Goal: Information Seeking & Learning: Check status

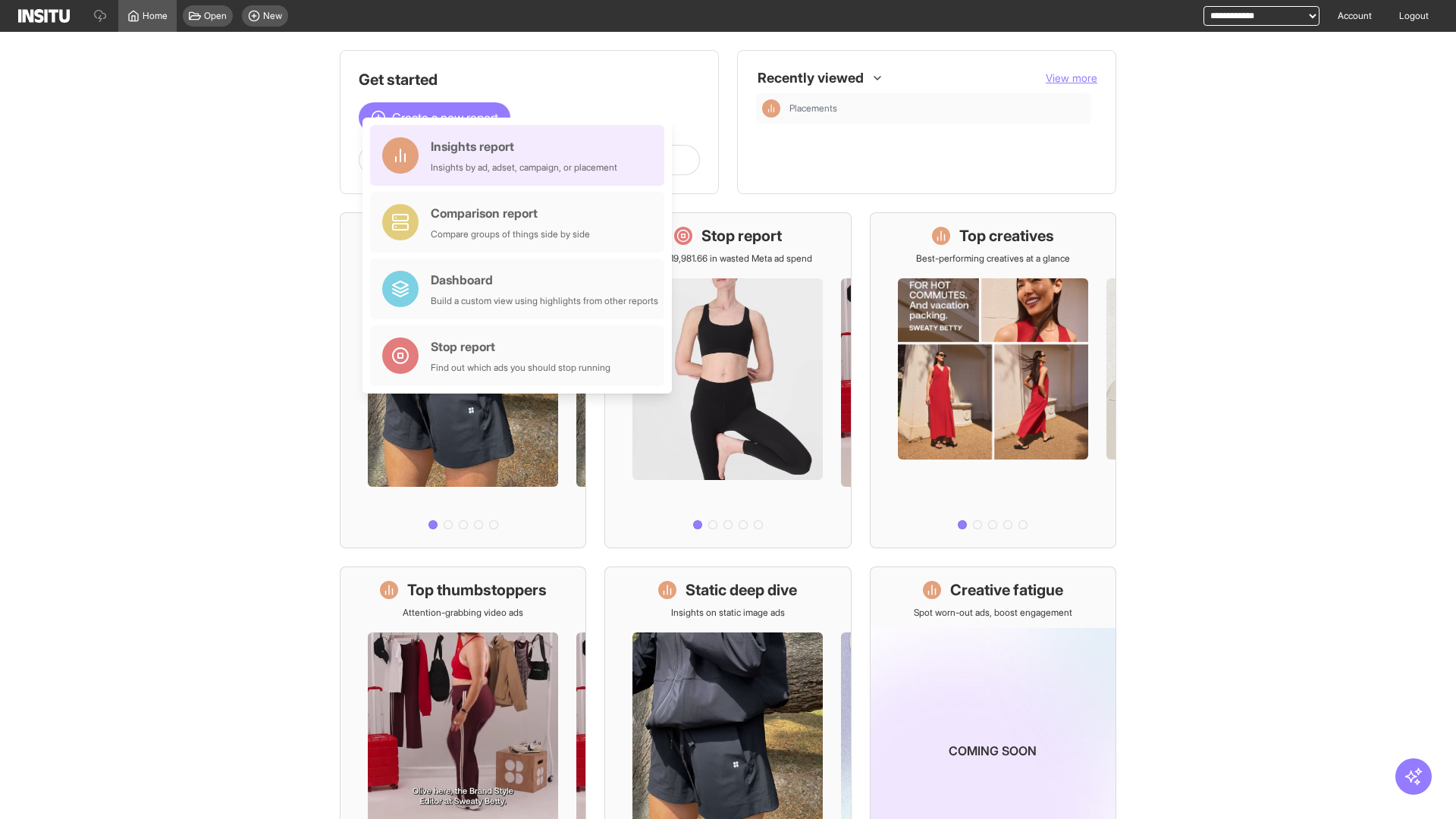
click at [521, 155] on div "Insights report Insights by ad, adset, campaign, or placement" at bounding box center [523, 155] width 186 height 37
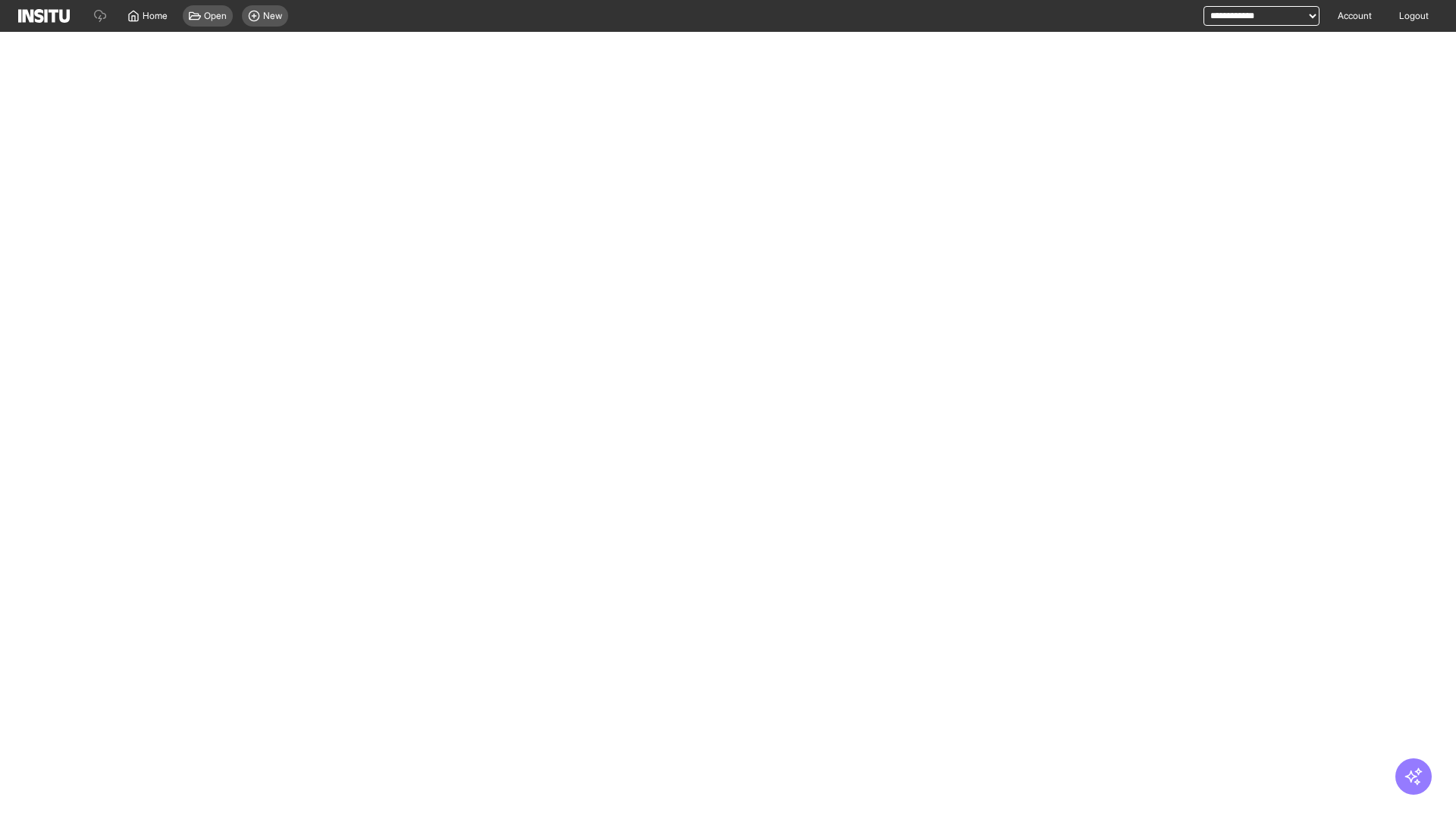
select select "**"
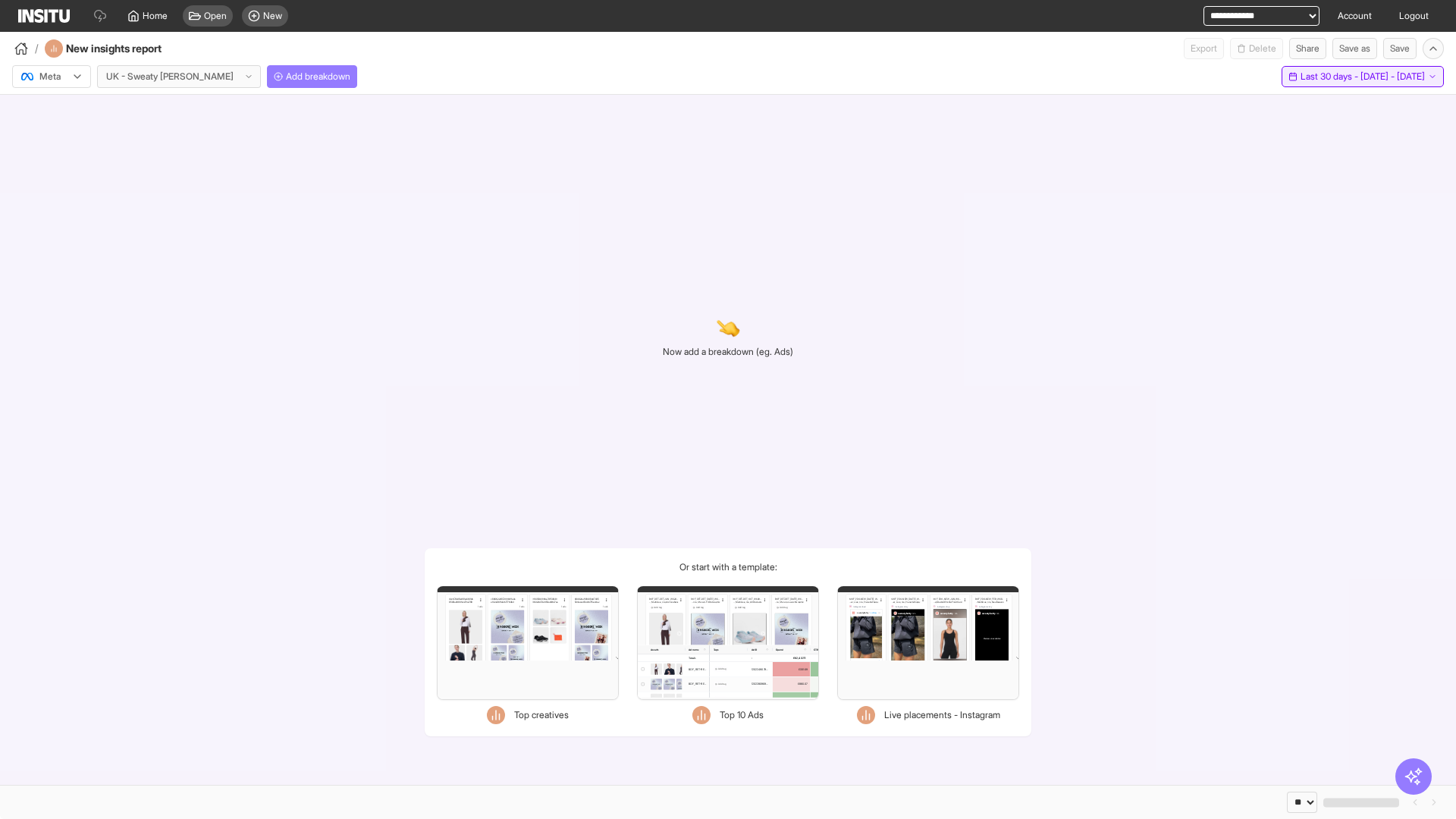
click at [1329, 76] on span "Last 30 days - [DATE] - [DATE]" at bounding box center [1362, 76] width 125 height 13
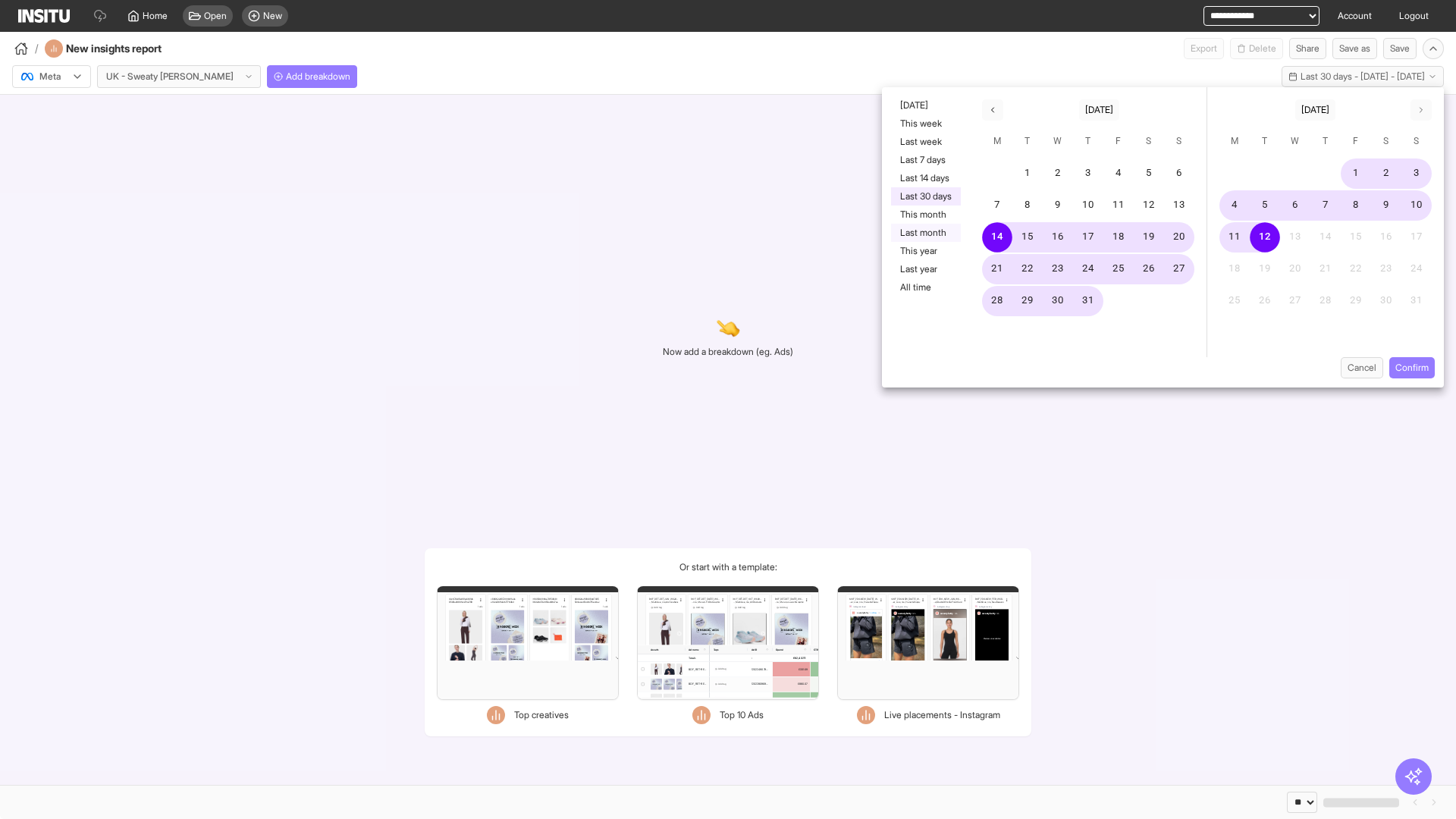
click at [924, 233] on button "Last month" at bounding box center [926, 233] width 70 height 18
